Goal: Task Accomplishment & Management: Complete application form

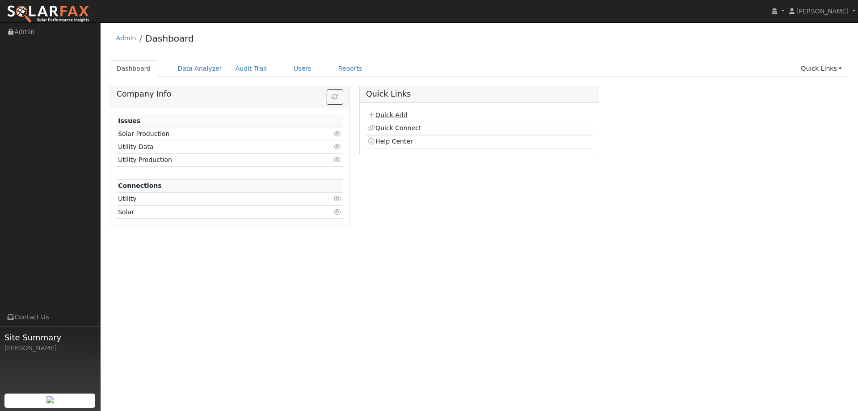
click at [393, 115] on link "Quick Add" at bounding box center [387, 114] width 40 height 7
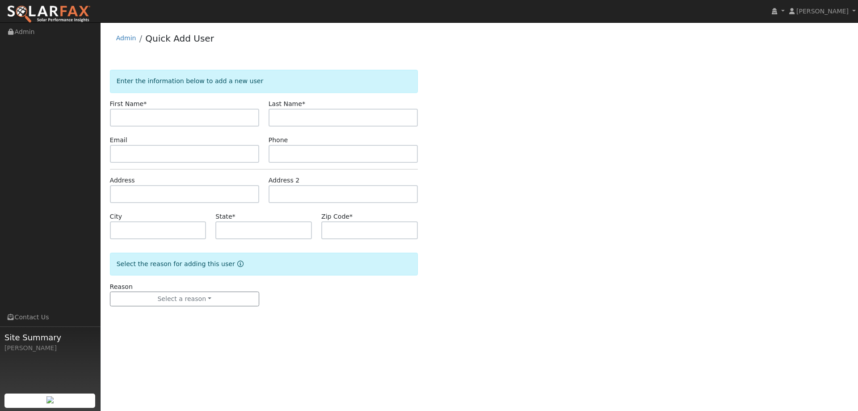
click at [232, 119] on input "text" at bounding box center [184, 118] width 149 height 18
type input "t"
type input "Tina"
click at [312, 125] on input "text" at bounding box center [343, 118] width 149 height 18
type input "Reynolds"
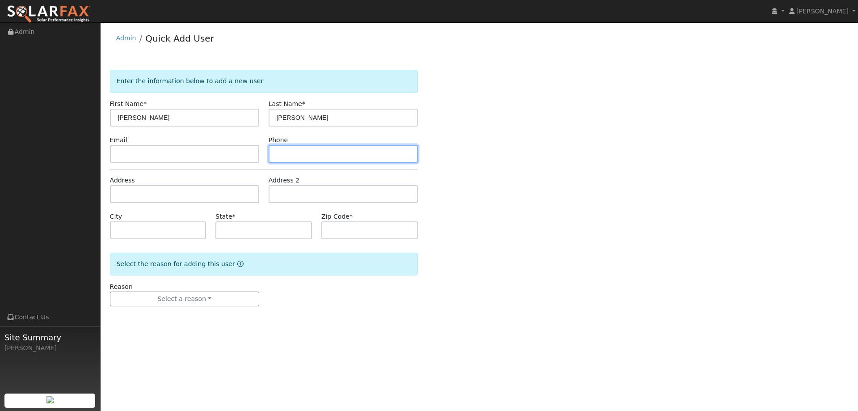
click at [396, 158] on input "text" at bounding box center [343, 154] width 149 height 18
paste input "(916) 239-5596"
type input "(916) 239-5596"
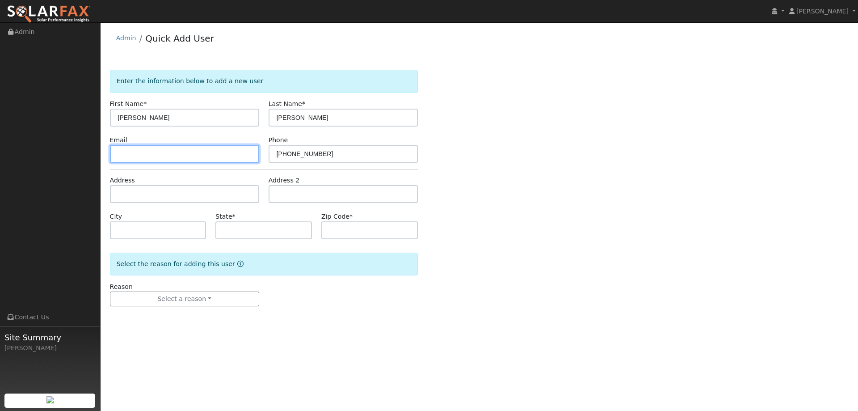
click at [208, 146] on input "text" at bounding box center [184, 154] width 149 height 18
paste input "tina_reynolds93@yahoo.com"
type input "tina_reynolds93@yahoo.com"
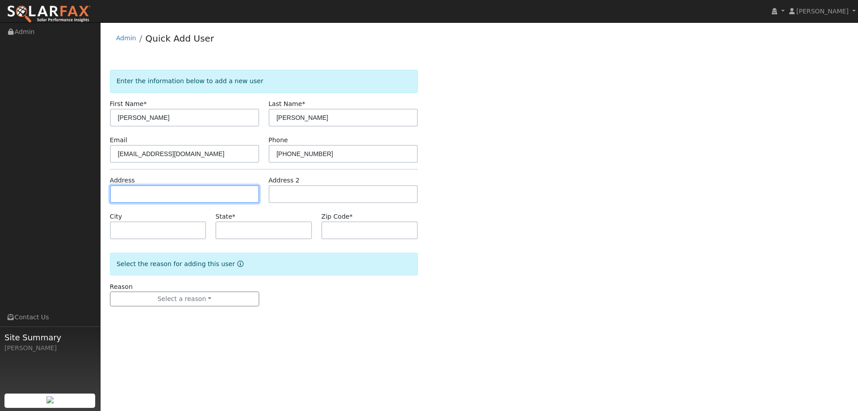
click at [220, 198] on input "text" at bounding box center [184, 194] width 149 height 18
paste input "4328 Newland Heights Drive"
type input "4328 Newland Heights Drive"
type input "Rocklin"
type input "CA"
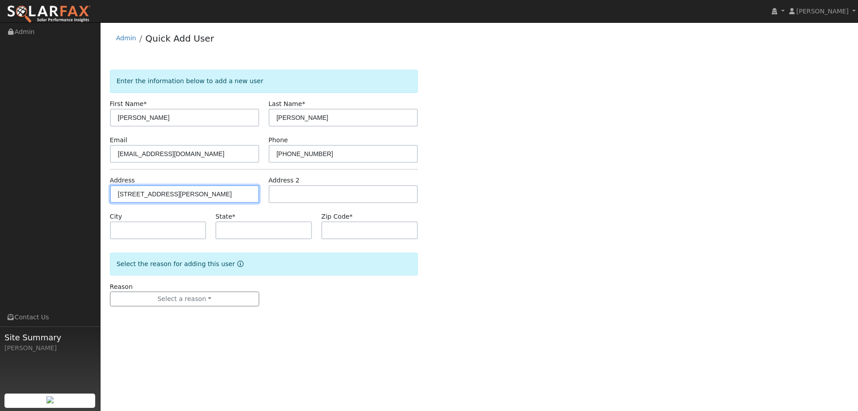
type input "95765"
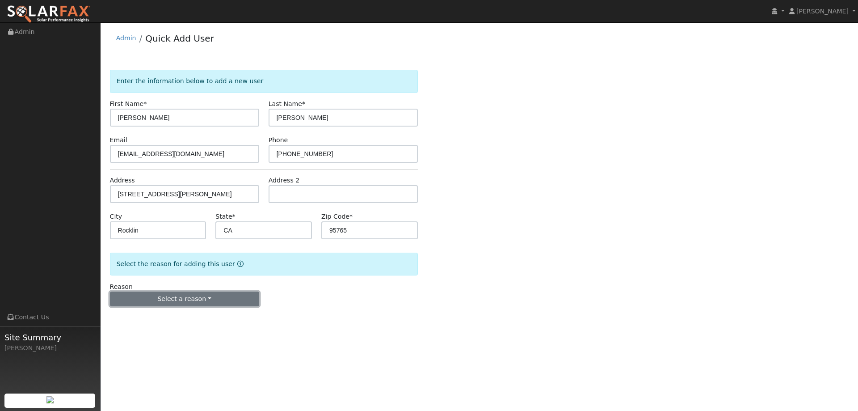
click at [189, 300] on button "Select a reason" at bounding box center [184, 298] width 149 height 15
click at [172, 313] on link "New lead" at bounding box center [159, 317] width 99 height 13
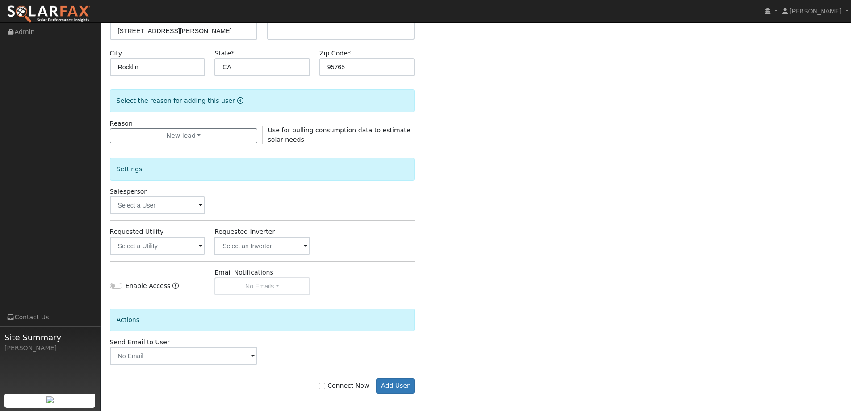
scroll to position [168, 0]
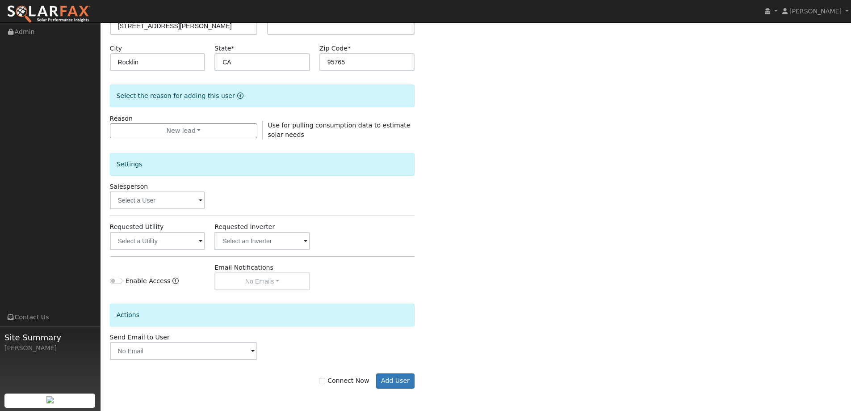
click at [350, 381] on label "Connect Now" at bounding box center [344, 380] width 50 height 9
click at [325, 381] on input "Connect Now" at bounding box center [322, 381] width 6 height 6
checkbox input "true"
click at [164, 197] on input "text" at bounding box center [158, 200] width 96 height 18
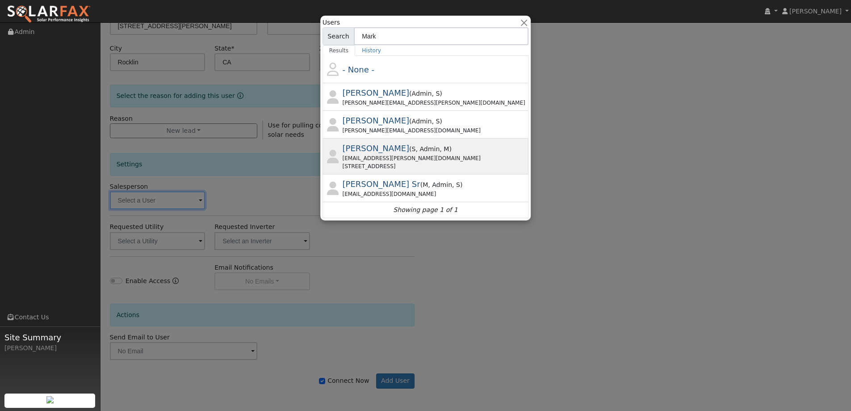
type input "Mark"
click at [409, 150] on span "( S , Admin , M )" at bounding box center [430, 148] width 42 height 7
type input "Mark Schroeder"
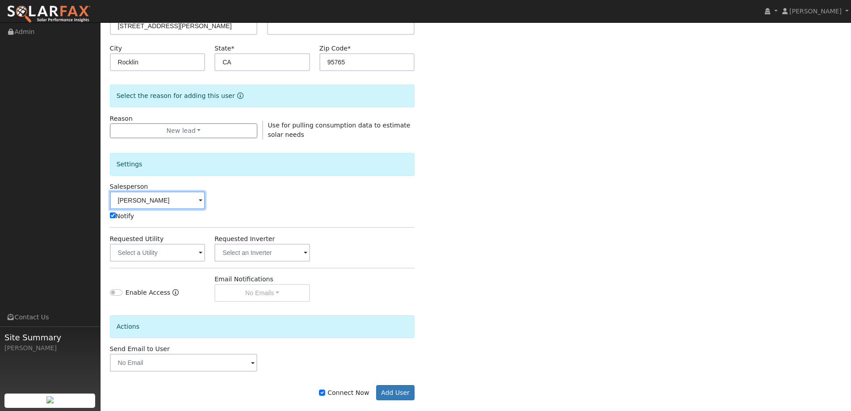
click at [168, 199] on input "Mark Schroeder" at bounding box center [158, 200] width 96 height 18
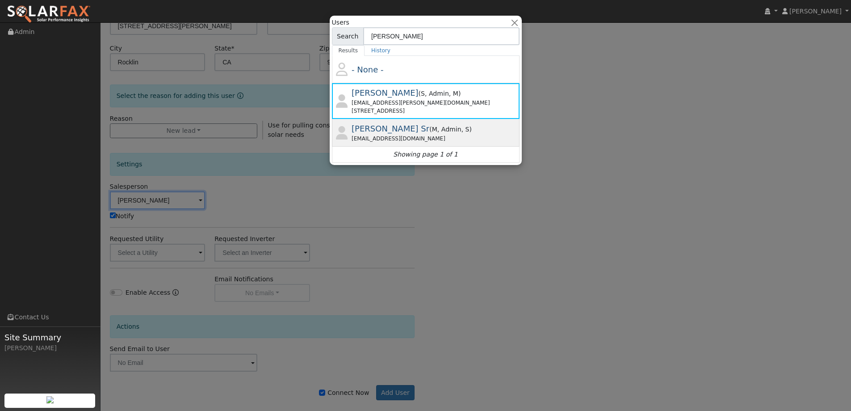
type input "mark s"
click at [462, 126] on span ", S" at bounding box center [466, 129] width 8 height 7
type input "Mark Schroeder Sr"
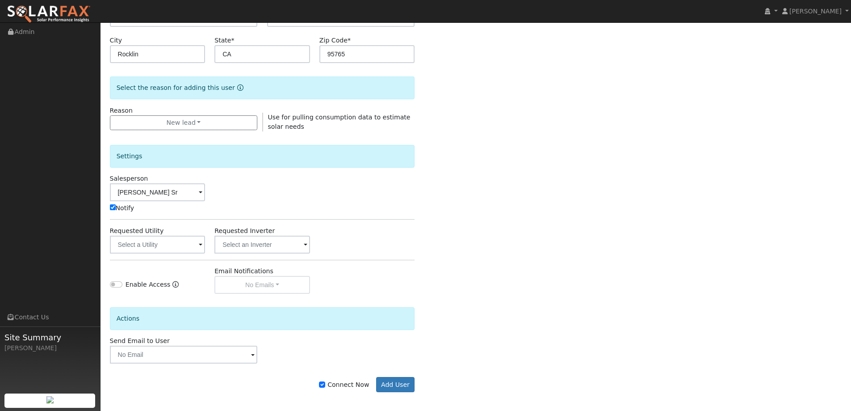
scroll to position [180, 0]
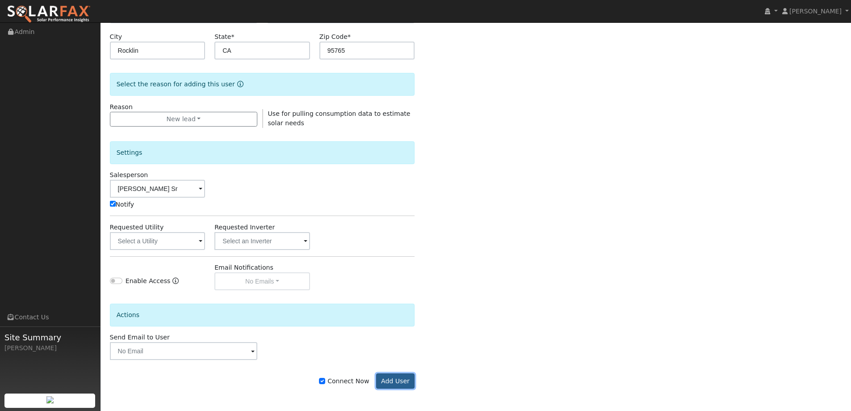
click at [397, 383] on button "Add User" at bounding box center [395, 380] width 39 height 15
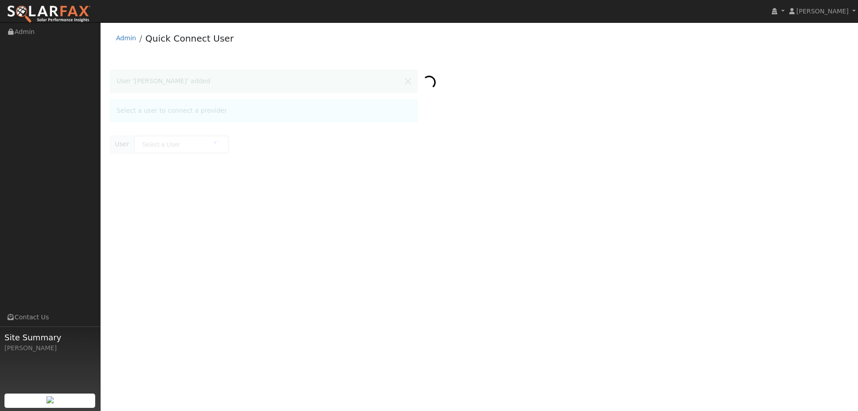
type input "Tina Reynolds"
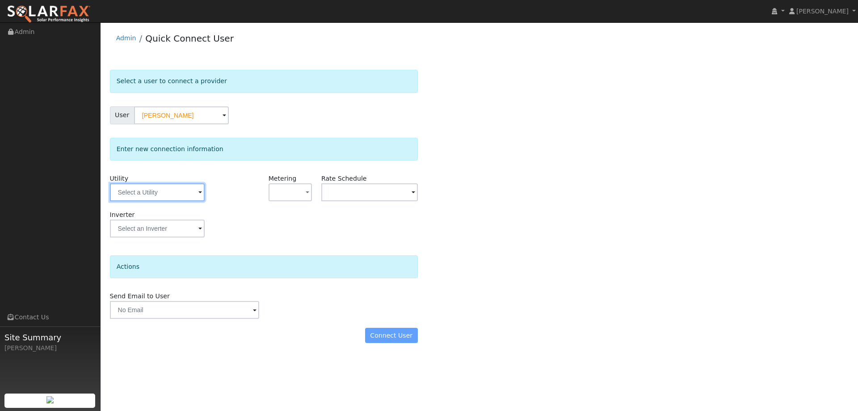
click at [163, 191] on input "text" at bounding box center [157, 192] width 95 height 18
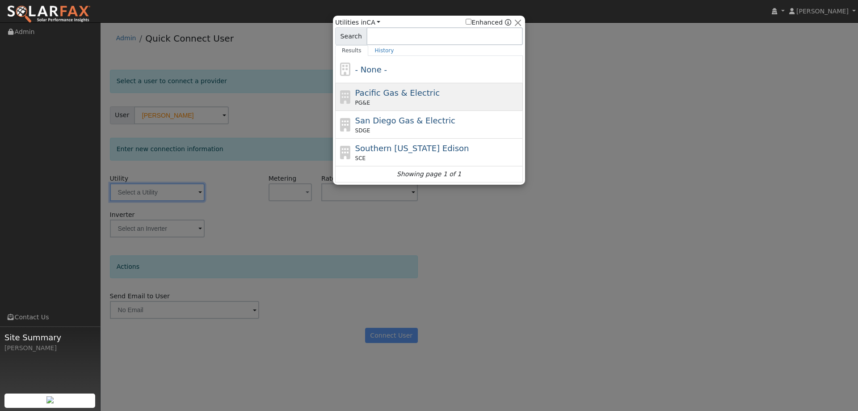
click at [364, 84] on div "Pacific Gas & Electric PG&E" at bounding box center [429, 97] width 188 height 28
type input "PG&E"
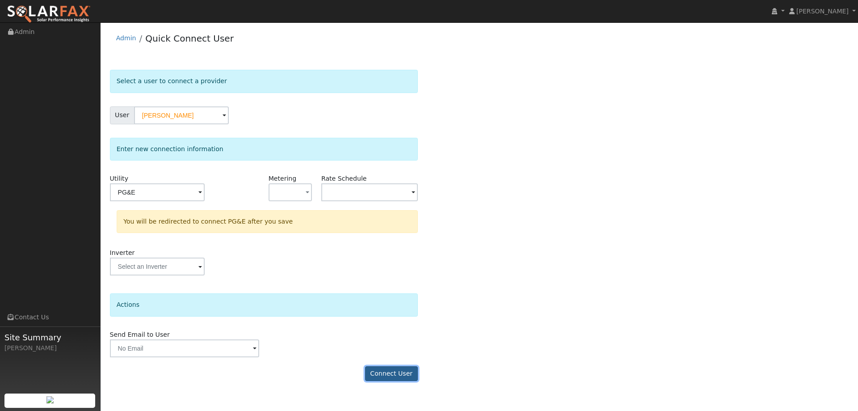
click at [393, 369] on button "Connect User" at bounding box center [391, 373] width 53 height 15
